Goal: Information Seeking & Learning: Learn about a topic

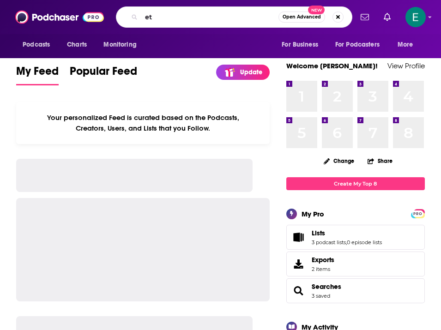
type input "e"
type input "gettin' grown"
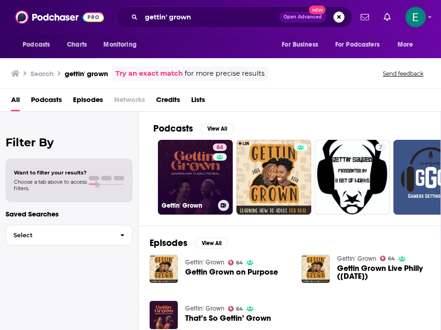
click at [177, 178] on link "64 Gettin' Grown" at bounding box center [195, 177] width 75 height 75
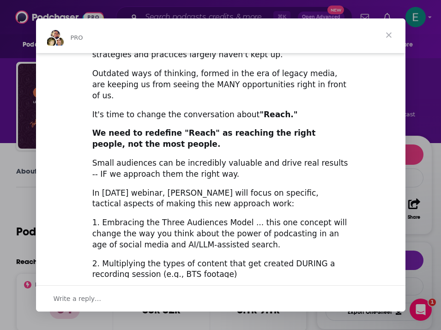
scroll to position [179, 0]
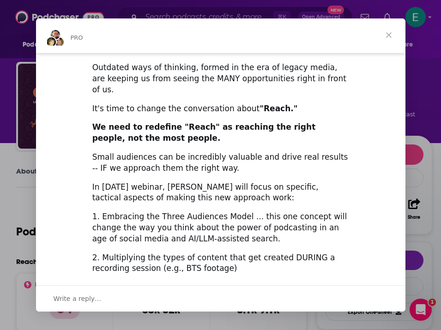
click at [387, 33] on span "Close" at bounding box center [388, 34] width 33 height 33
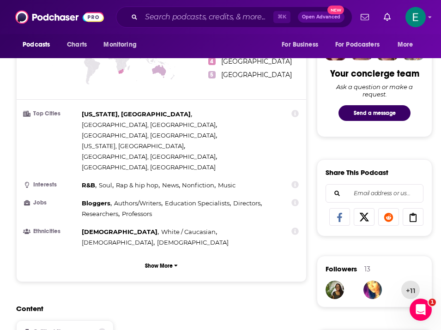
scroll to position [461, 0]
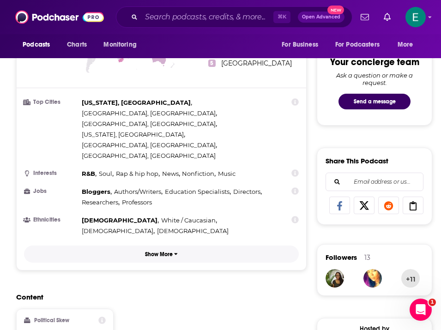
click at [182, 246] on button "Show More" at bounding box center [161, 254] width 275 height 17
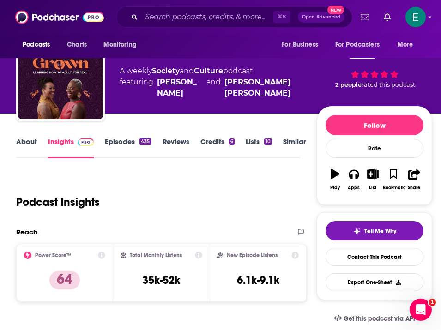
scroll to position [29, 0]
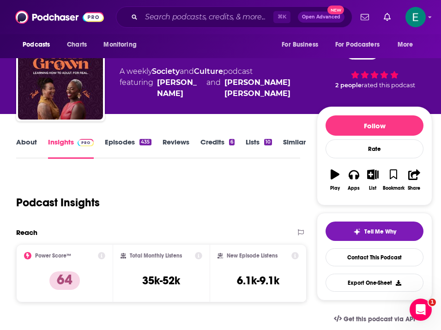
click at [123, 143] on link "Episodes 435" at bounding box center [128, 148] width 46 height 21
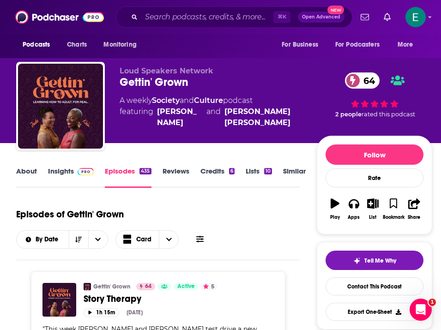
click at [31, 173] on link "About" at bounding box center [26, 177] width 21 height 21
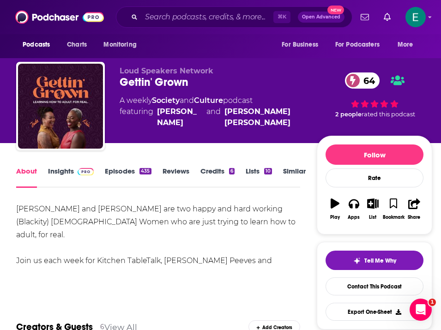
click at [134, 172] on link "Episodes 435" at bounding box center [128, 177] width 46 height 21
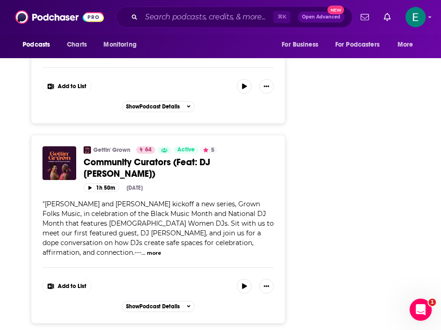
scroll to position [2593, 0]
